Goal: Task Accomplishment & Management: Manage account settings

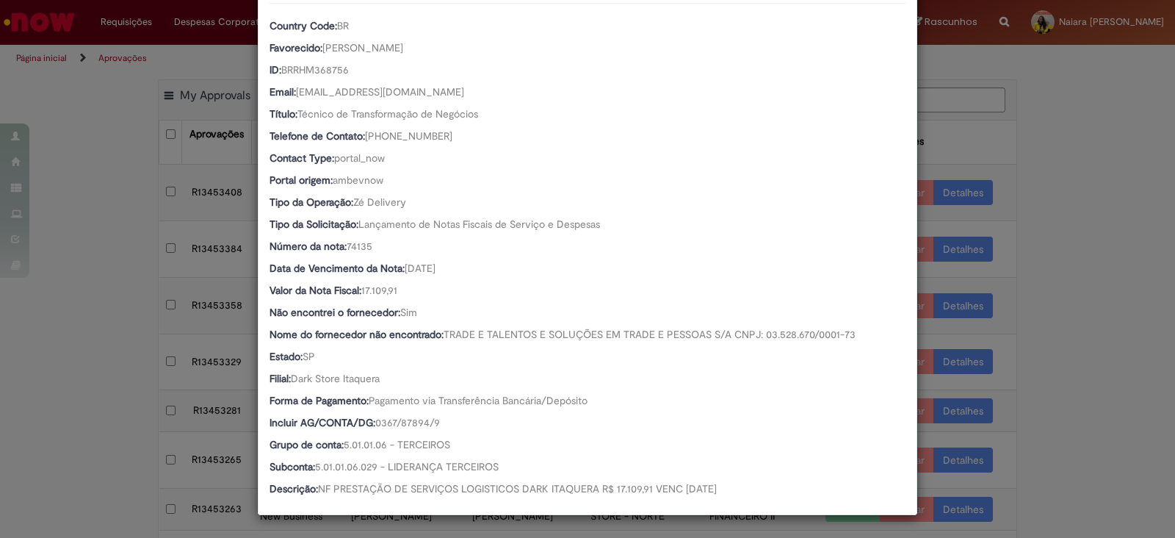
click at [1084, 165] on div "Detalhes da Aprovação Número R13453154 Oferta Ventures & New Business Favorecid…" at bounding box center [587, 269] width 1175 height 538
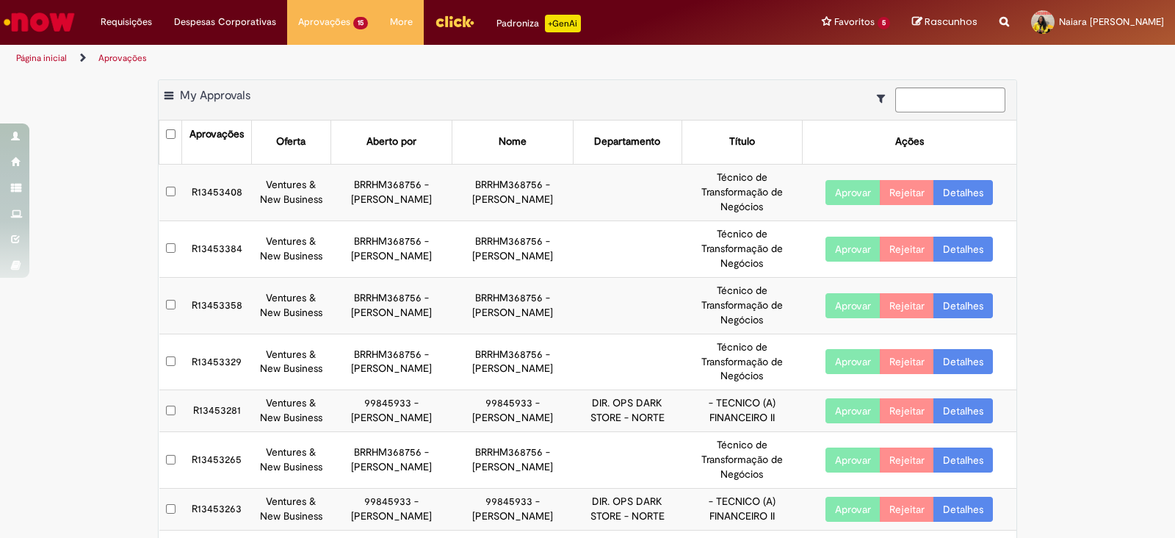
scroll to position [197, 0]
click at [968, 200] on link "Detalhes" at bounding box center [964, 192] width 60 height 25
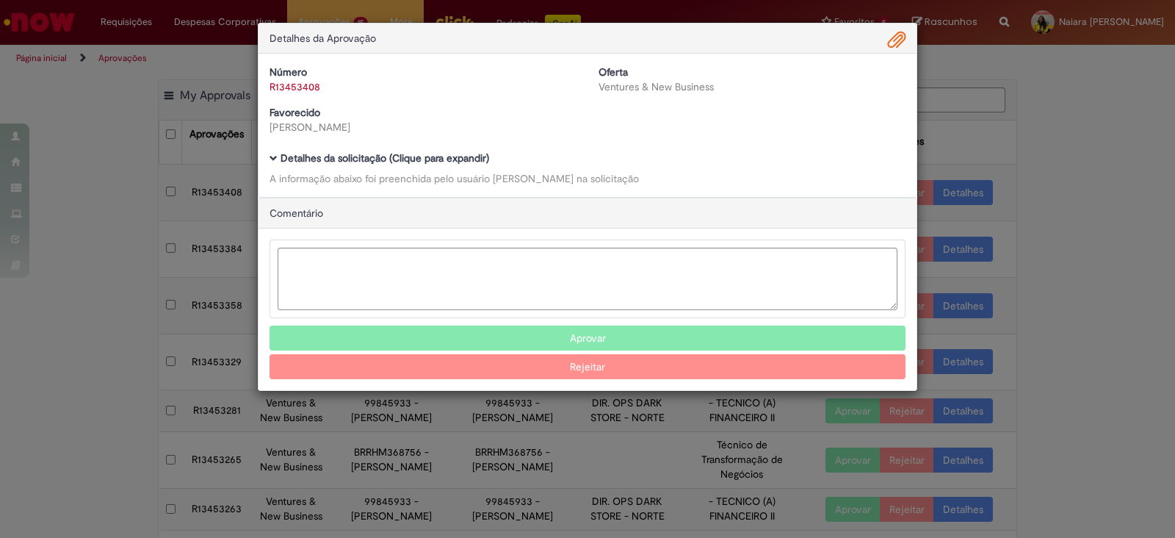
click at [444, 158] on b "Detalhes da solicitação (Clique para expandir)" at bounding box center [385, 157] width 209 height 13
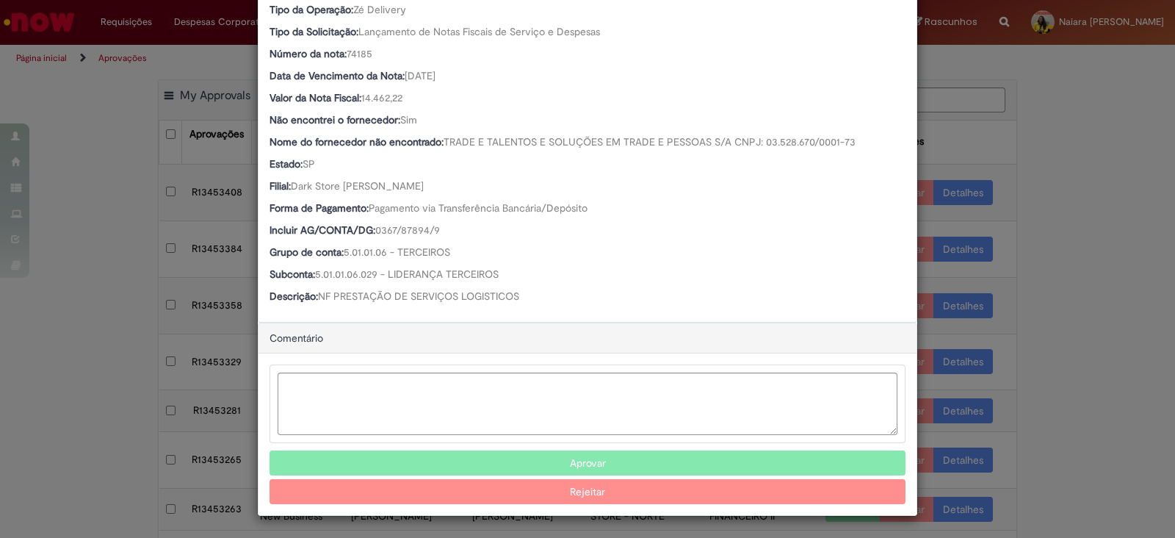
scroll to position [389, 0]
click at [564, 457] on button "Aprovar" at bounding box center [588, 463] width 636 height 25
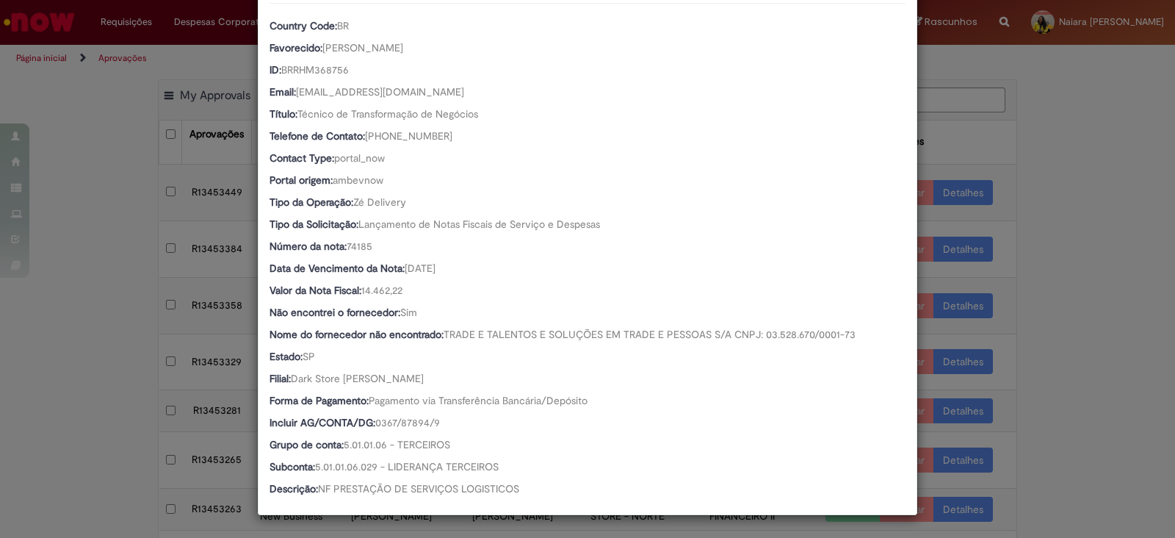
click at [1070, 104] on div "Detalhes da Aprovação Número R13453408 Oferta Ventures & New Business Favorecid…" at bounding box center [587, 269] width 1175 height 538
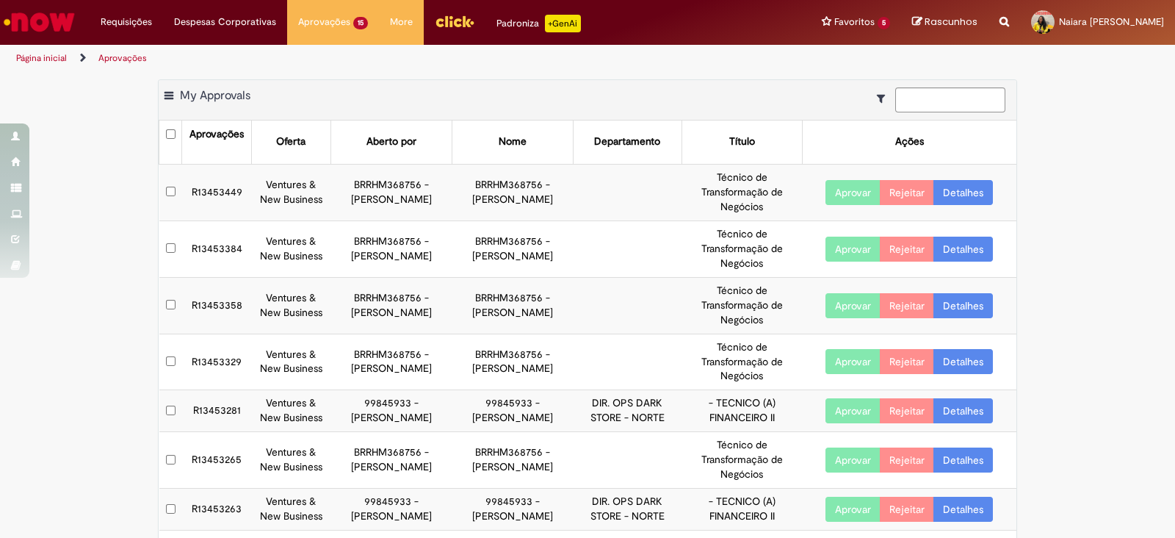
click at [959, 188] on link "Detalhes" at bounding box center [964, 192] width 60 height 25
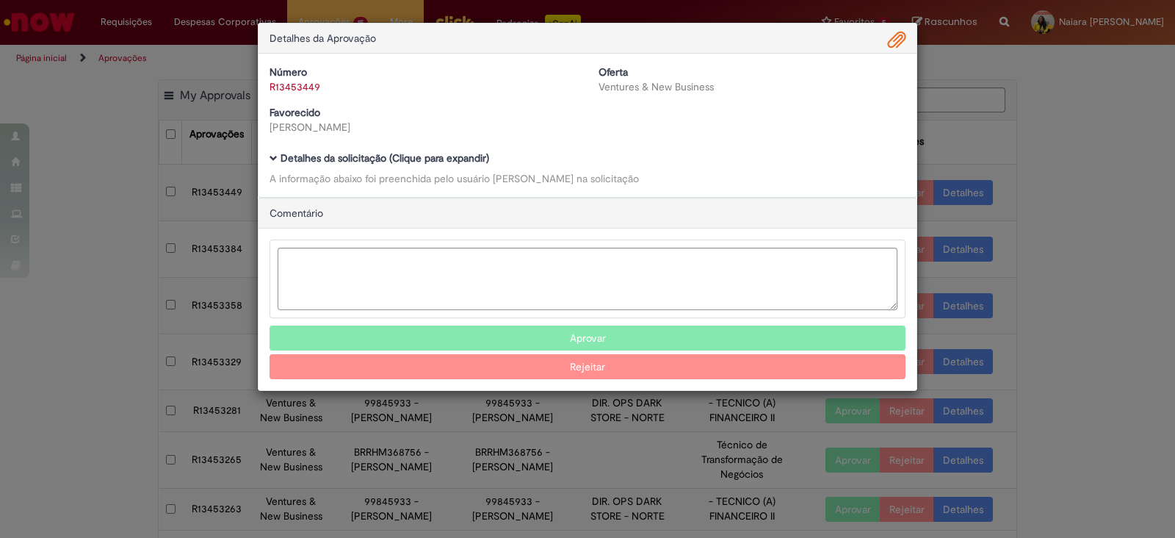
click at [467, 162] on b "Detalhes da solicitação (Clique para expandir)" at bounding box center [385, 157] width 209 height 13
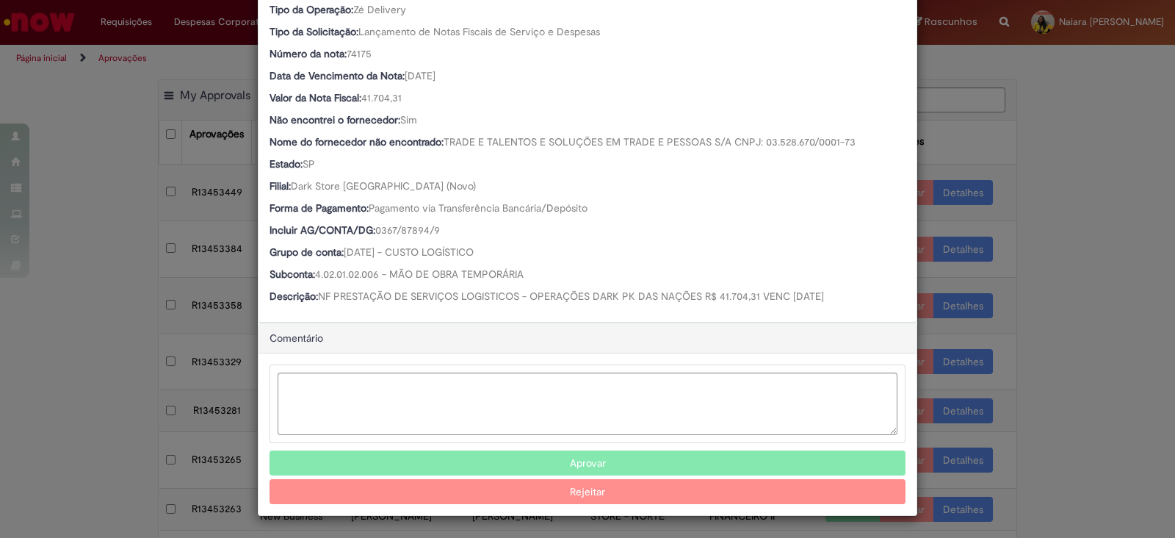
scroll to position [389, 0]
click at [497, 461] on button "Aprovar" at bounding box center [588, 463] width 636 height 25
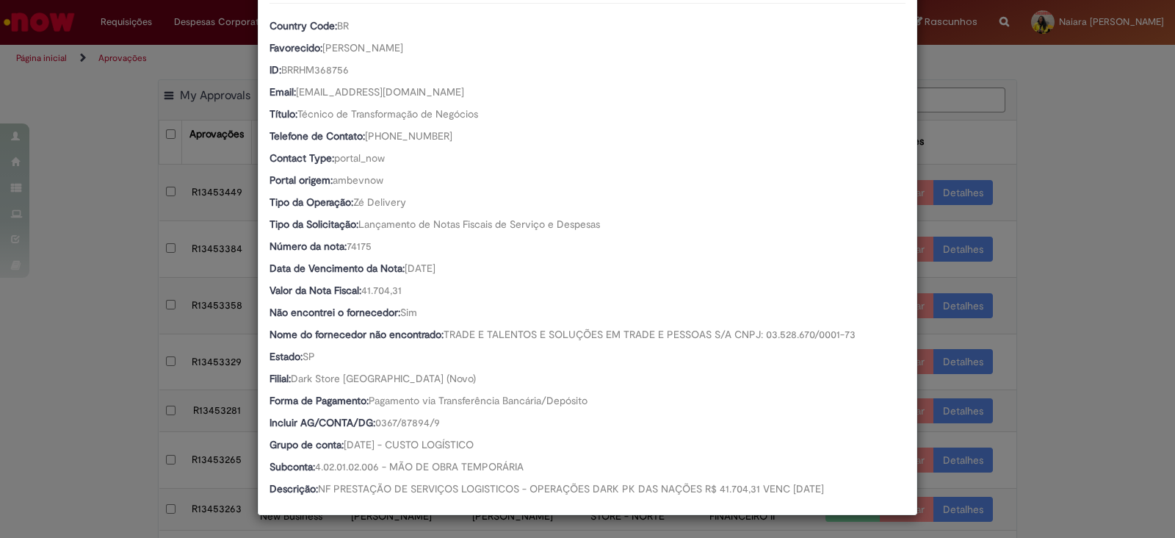
click at [1045, 186] on div "Detalhes da Aprovação Número R13453449 Oferta Ventures & New Business Favorecid…" at bounding box center [587, 269] width 1175 height 538
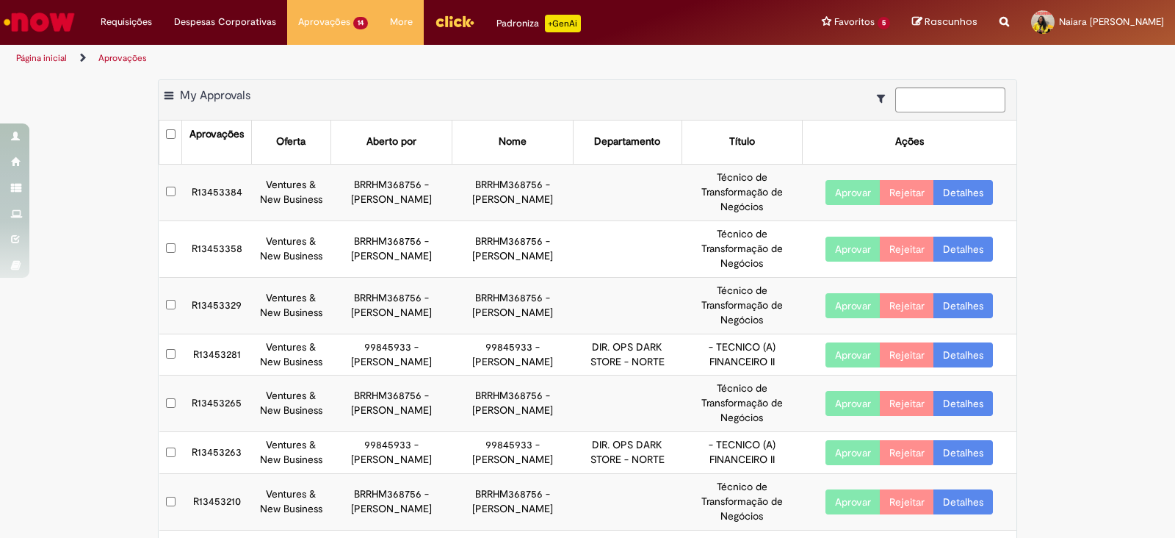
click at [954, 187] on link "Detalhes" at bounding box center [964, 192] width 60 height 25
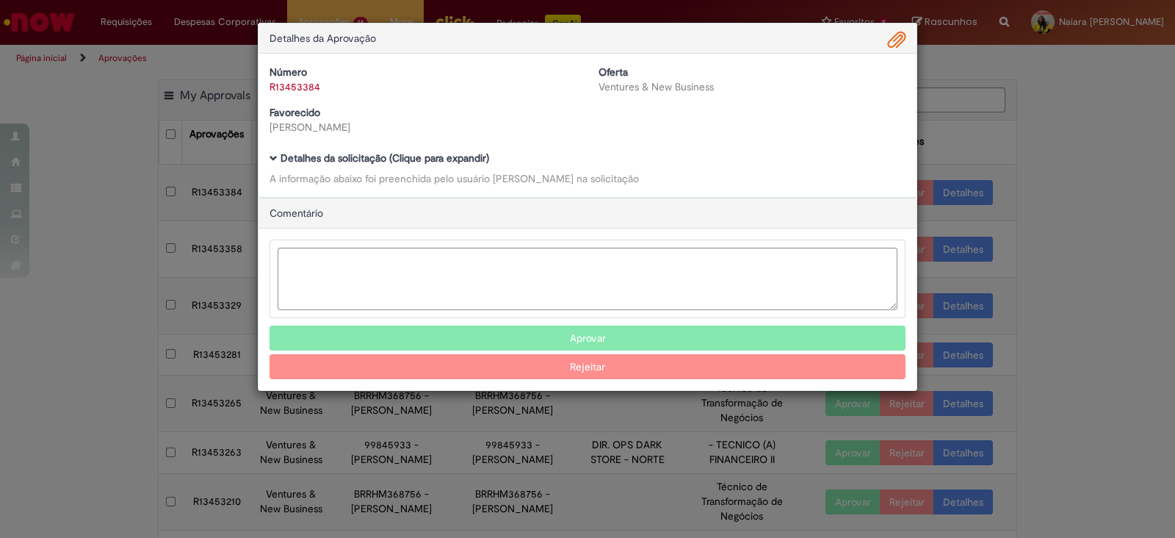
click at [355, 152] on b "Detalhes da solicitação (Clique para expandir)" at bounding box center [385, 157] width 209 height 13
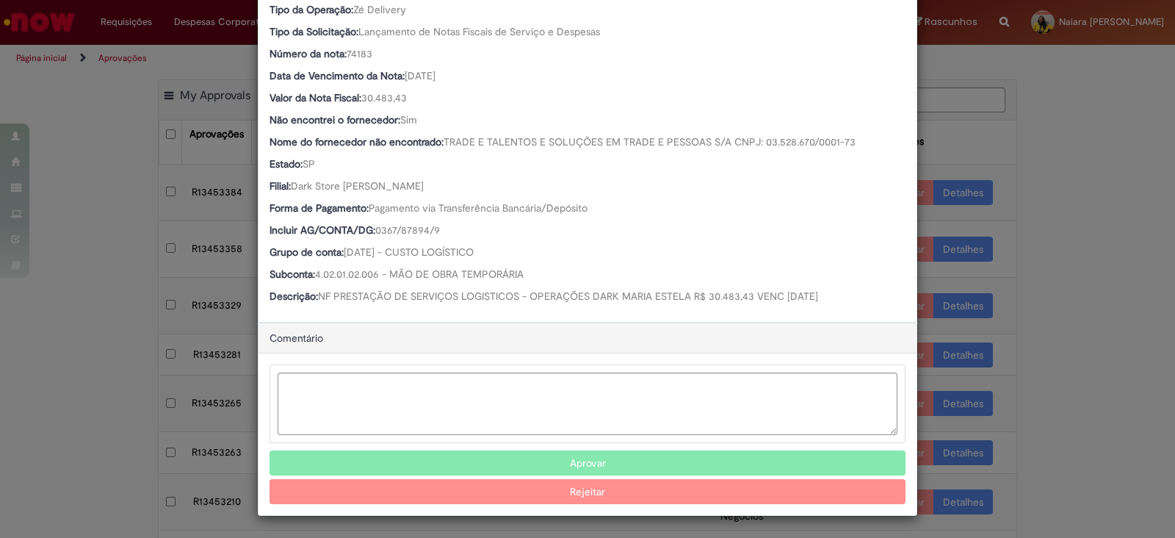
scroll to position [389, 0]
click at [599, 457] on button "Aprovar" at bounding box center [588, 463] width 636 height 25
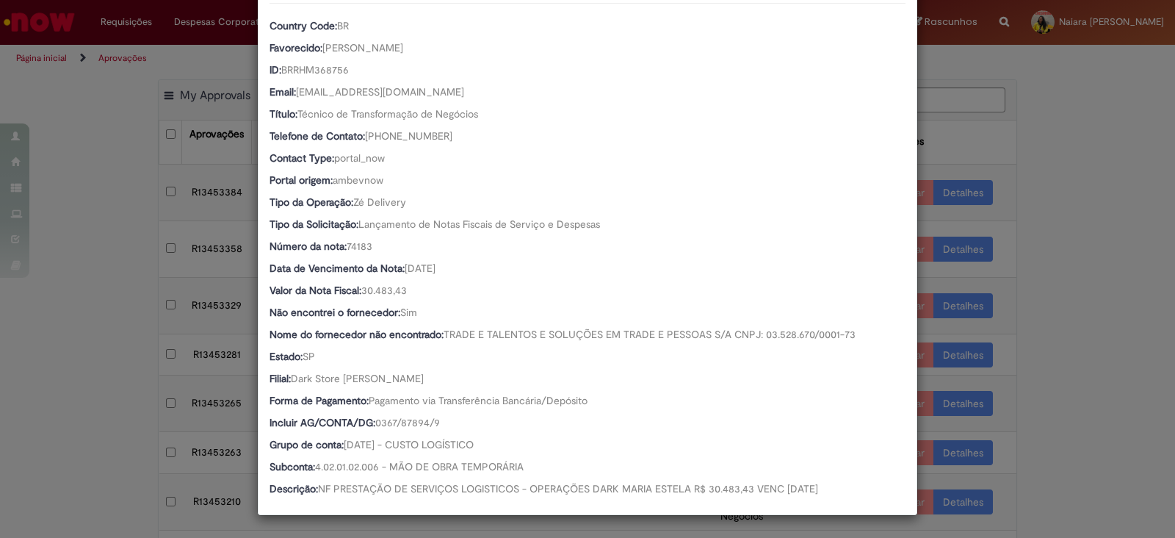
click at [1058, 338] on div "Detalhes da Aprovação Número R13453384 Oferta Ventures & New Business Favorecid…" at bounding box center [587, 269] width 1175 height 538
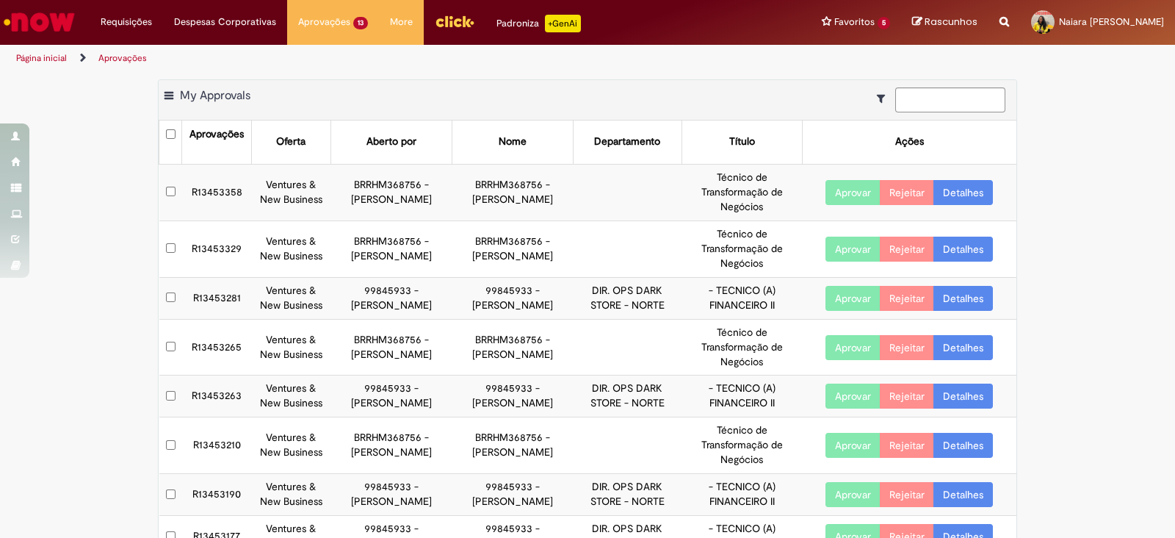
click at [956, 186] on link "Detalhes" at bounding box center [964, 192] width 60 height 25
